Goal: Go to known website: Access a specific website the user already knows

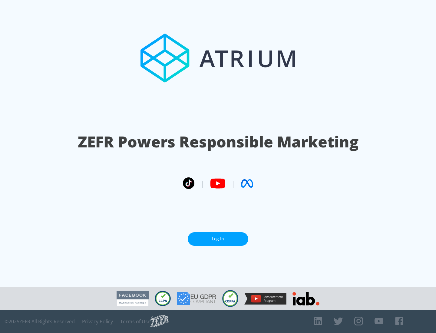
click at [218, 239] on link "Log In" at bounding box center [218, 239] width 61 height 14
